Goal: Task Accomplishment & Management: Manage account settings

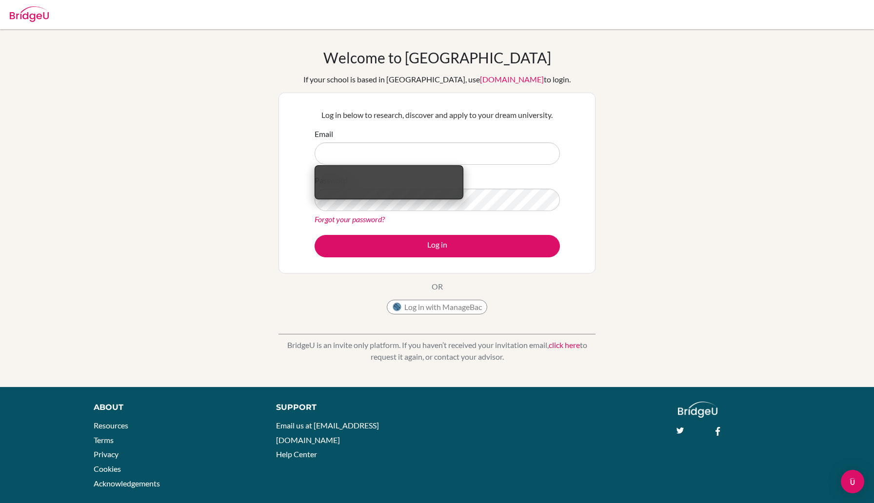
click at [491, 141] on div "Email" at bounding box center [437, 146] width 245 height 37
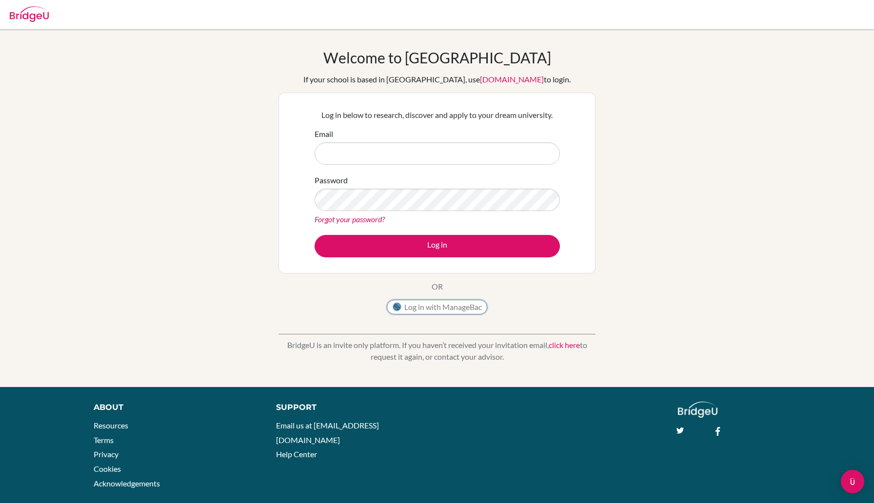
click at [464, 307] on button "Log in with ManageBac" at bounding box center [437, 307] width 100 height 15
type input "[EMAIL_ADDRESS][DOMAIN_NAME]"
click at [315, 235] on button "Log in" at bounding box center [437, 246] width 245 height 22
